Goal: Information Seeking & Learning: Learn about a topic

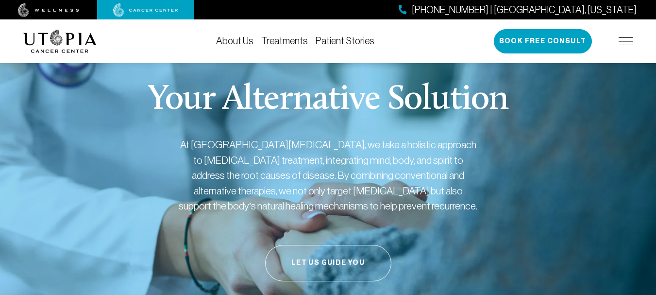
click at [282, 39] on link "Treatments" at bounding box center [284, 40] width 47 height 11
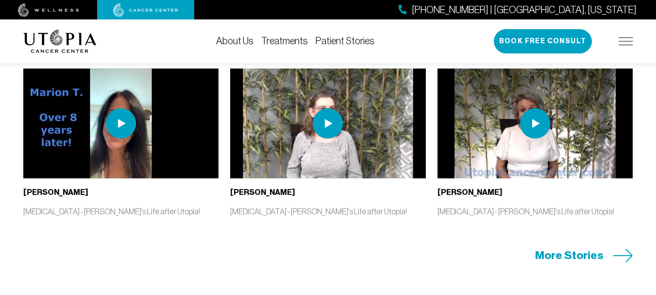
scroll to position [2070, 0]
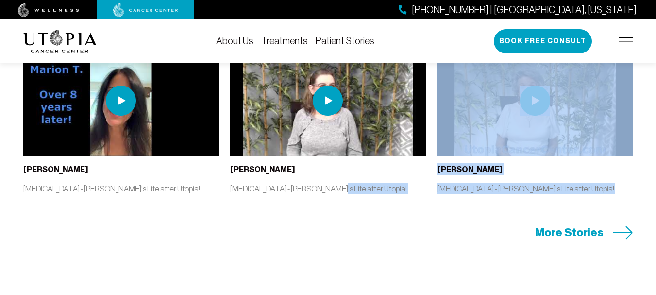
click at [321, 217] on div "Exceptional, Real Results. [PERSON_NAME] [MEDICAL_DATA] - [PERSON_NAME]'s Life …" at bounding box center [328, 121] width 622 height 238
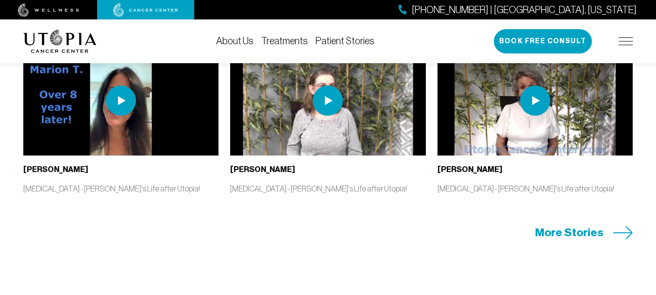
click at [321, 217] on div "Exceptional, Real Results. [PERSON_NAME] [MEDICAL_DATA] - [PERSON_NAME]'s Life …" at bounding box center [328, 121] width 622 height 238
click at [578, 240] on span "More Stories" at bounding box center [569, 232] width 68 height 15
